Goal: Register for event/course

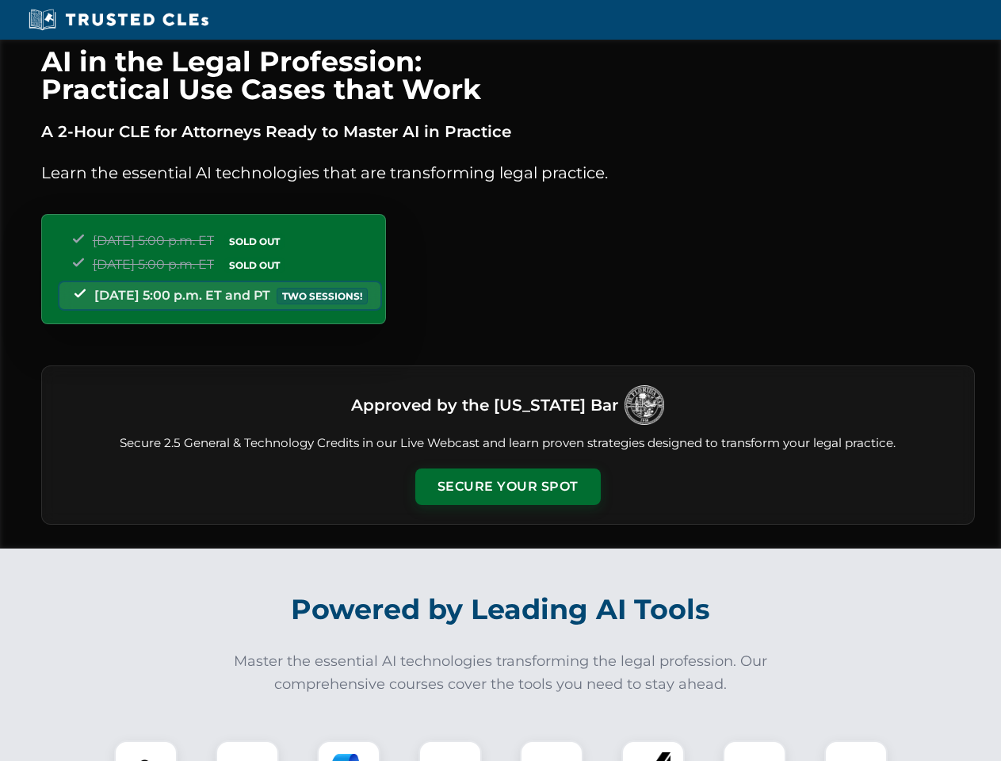
click at [507, 487] on button "Secure Your Spot" at bounding box center [508, 487] width 186 height 36
click at [146, 751] on img at bounding box center [146, 772] width 46 height 46
click at [247, 751] on div at bounding box center [247, 771] width 63 height 63
